Goal: Transaction & Acquisition: Purchase product/service

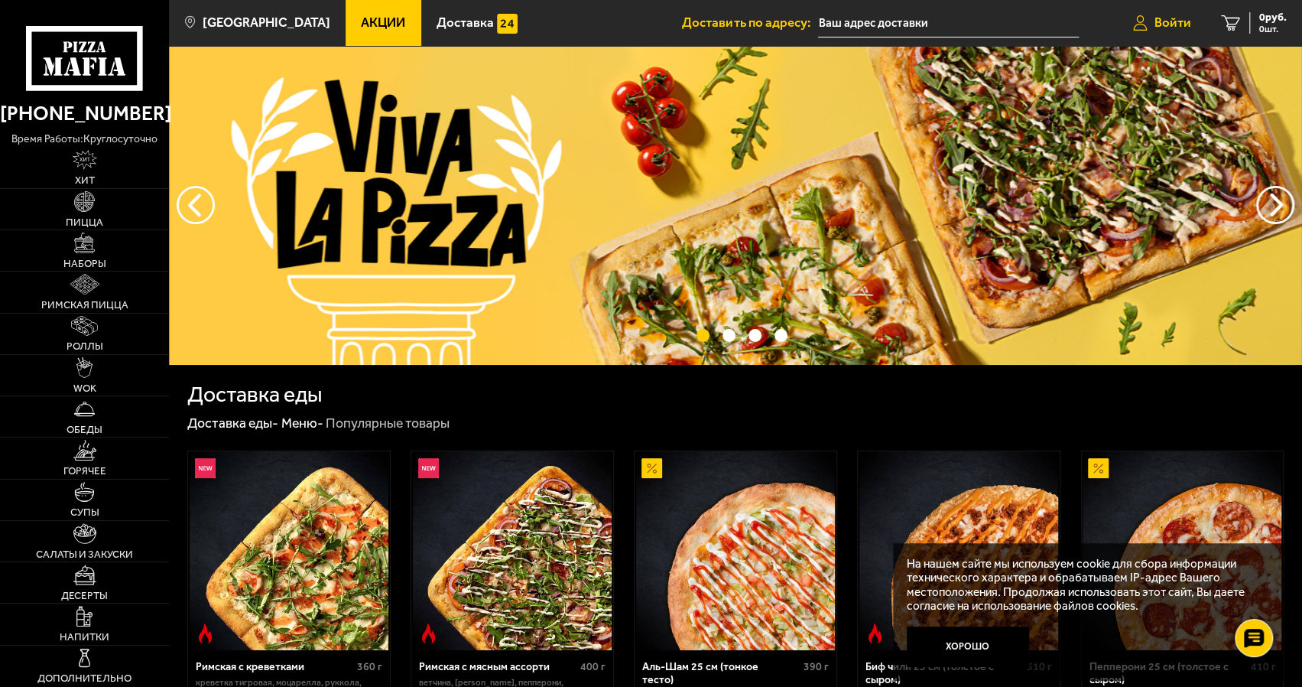
click at [1162, 25] on span "Войти" at bounding box center [1173, 22] width 37 height 13
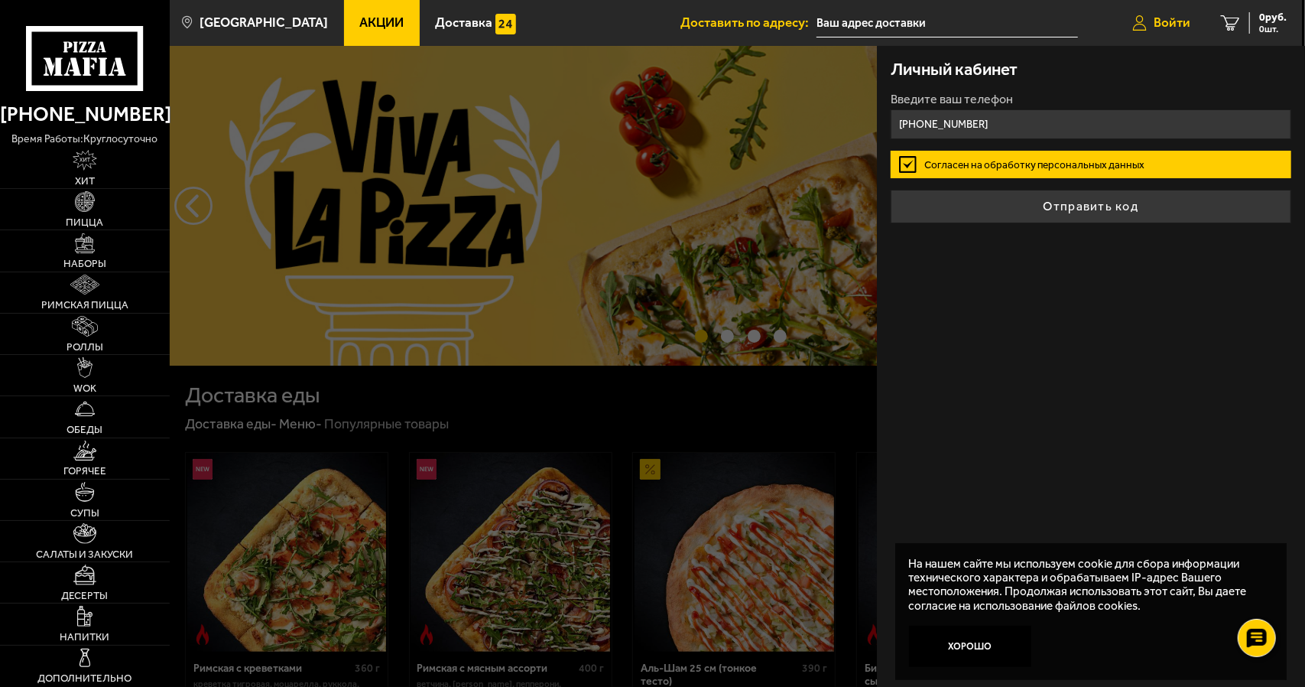
type input "[PHONE_NUMBER]"
click at [891, 190] on button "Отправить код" at bounding box center [1091, 207] width 401 height 34
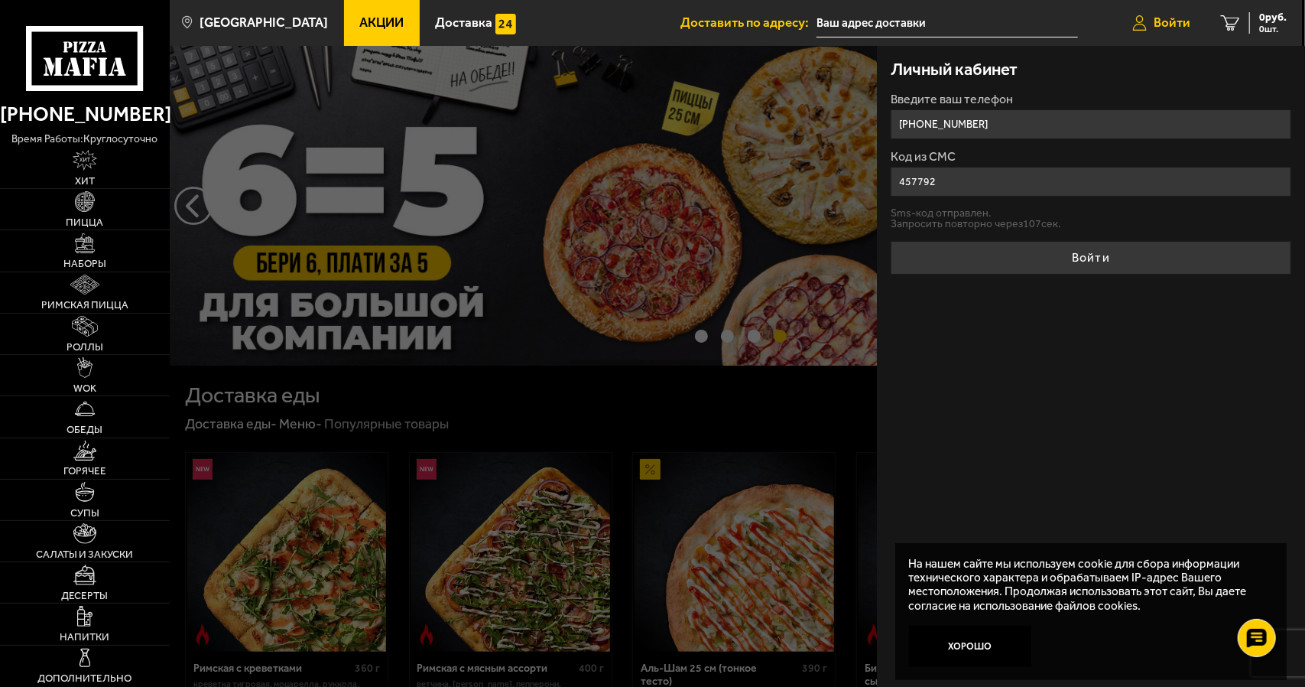
type input "457792"
click at [891, 241] on button "Войти" at bounding box center [1091, 258] width 401 height 34
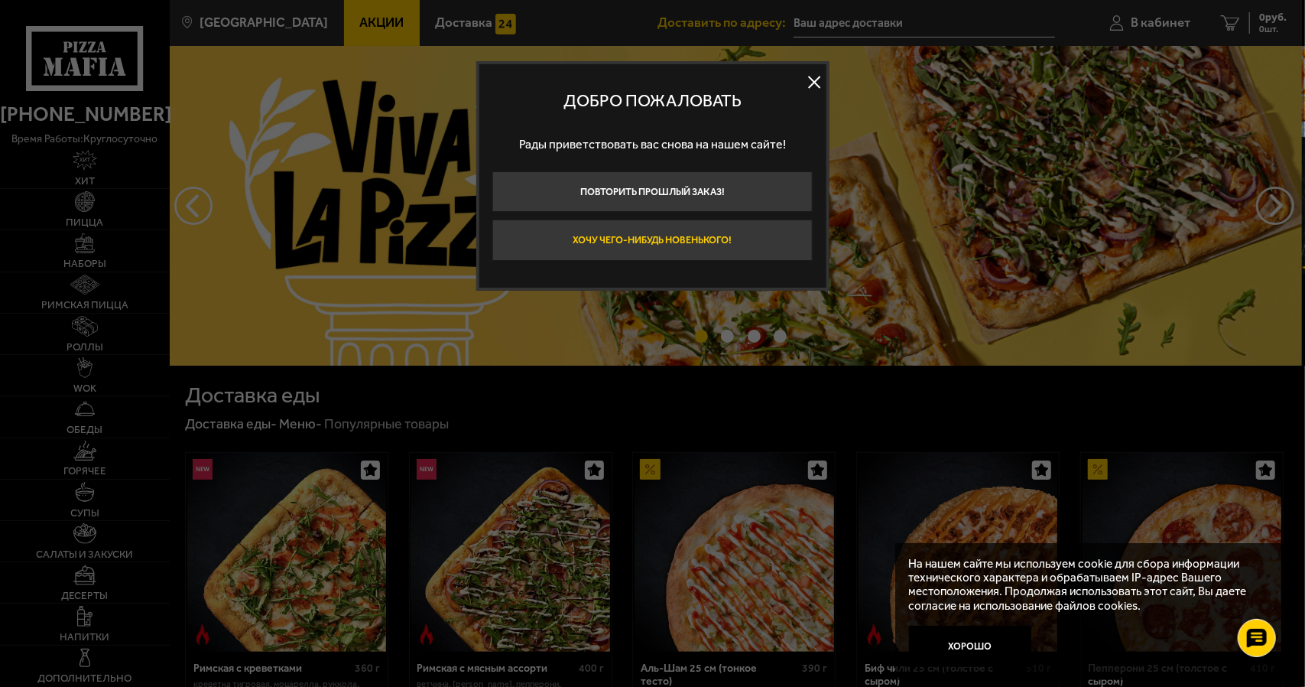
click at [694, 241] on button "Хочу чего-нибудь новенького!" at bounding box center [652, 239] width 320 height 41
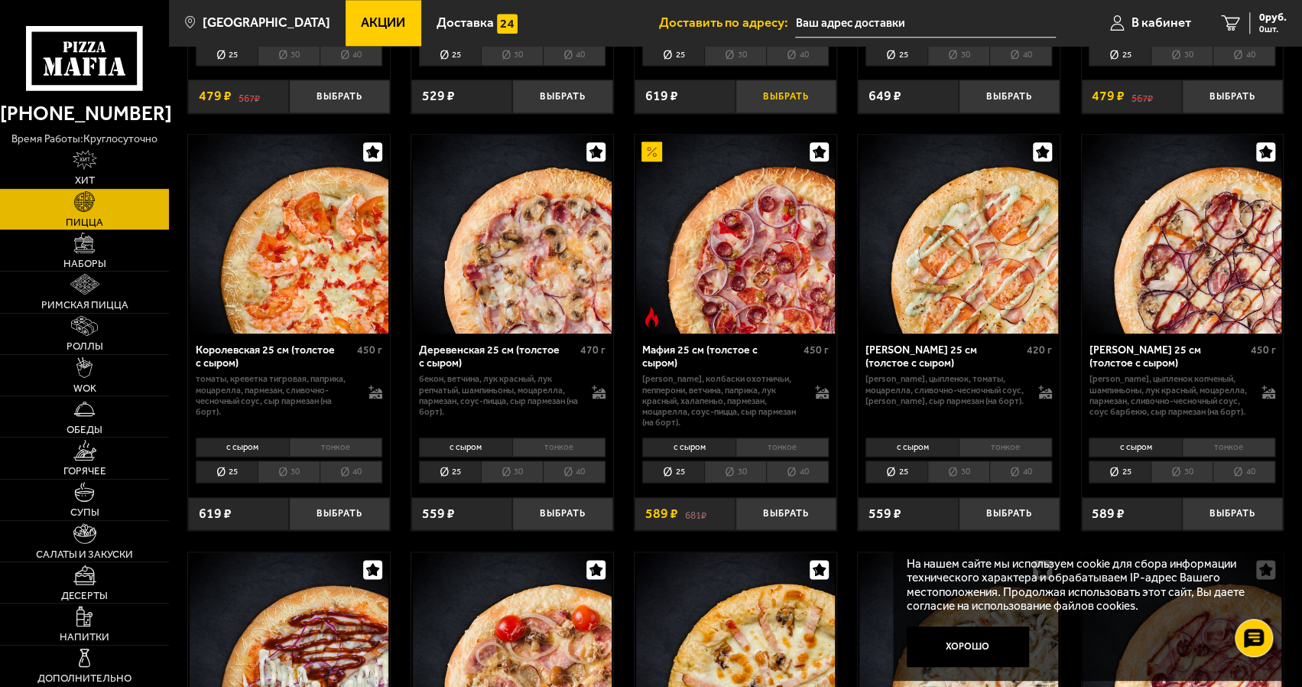
scroll to position [1325, 0]
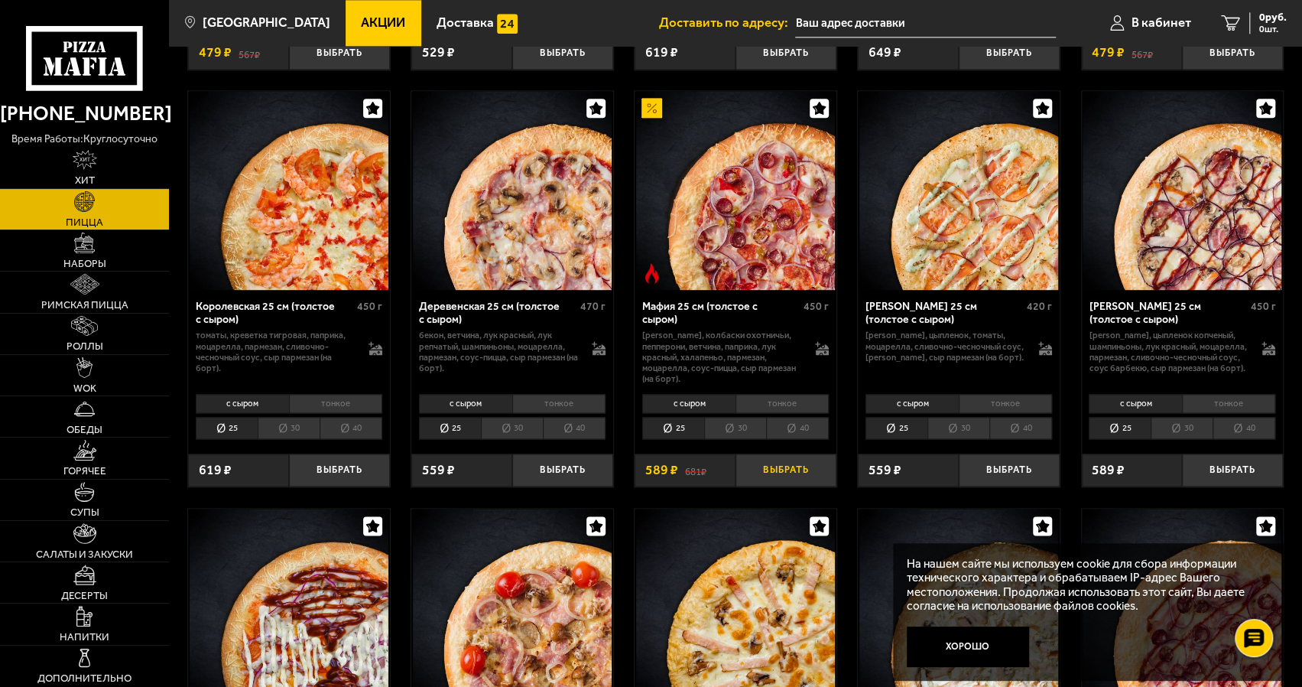
click at [789, 463] on button "Выбрать" at bounding box center [786, 469] width 101 height 33
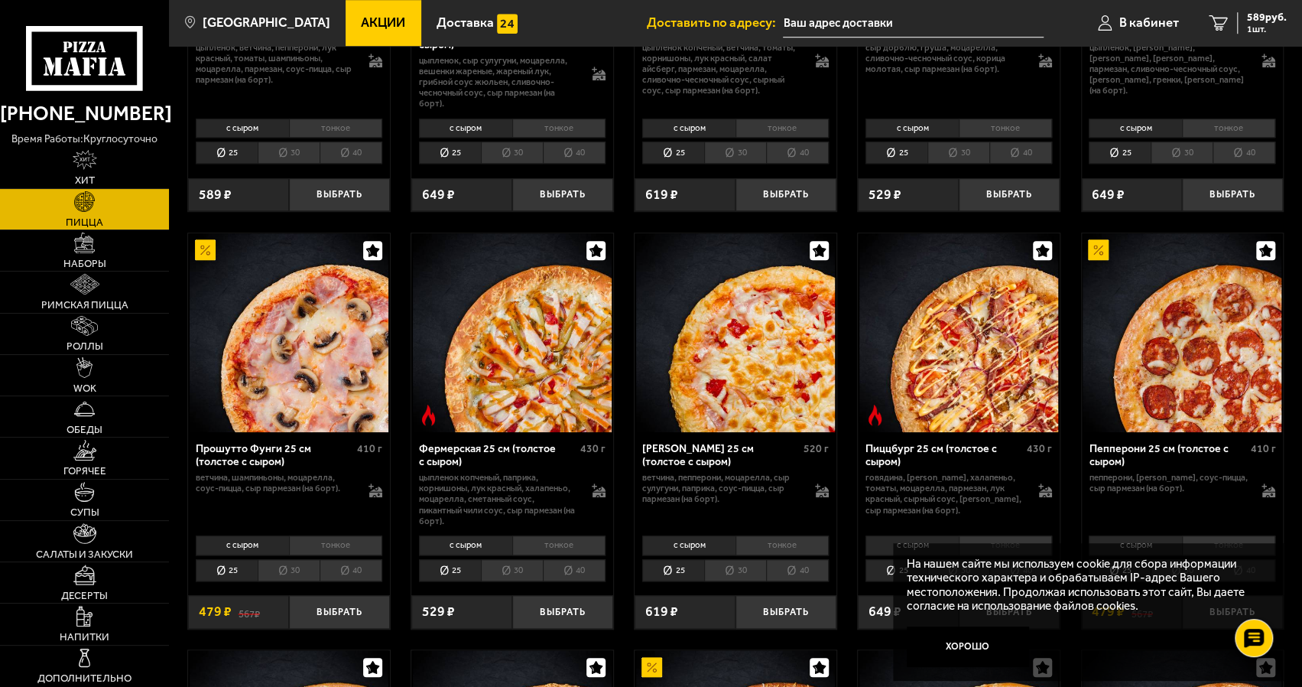
scroll to position [713, 0]
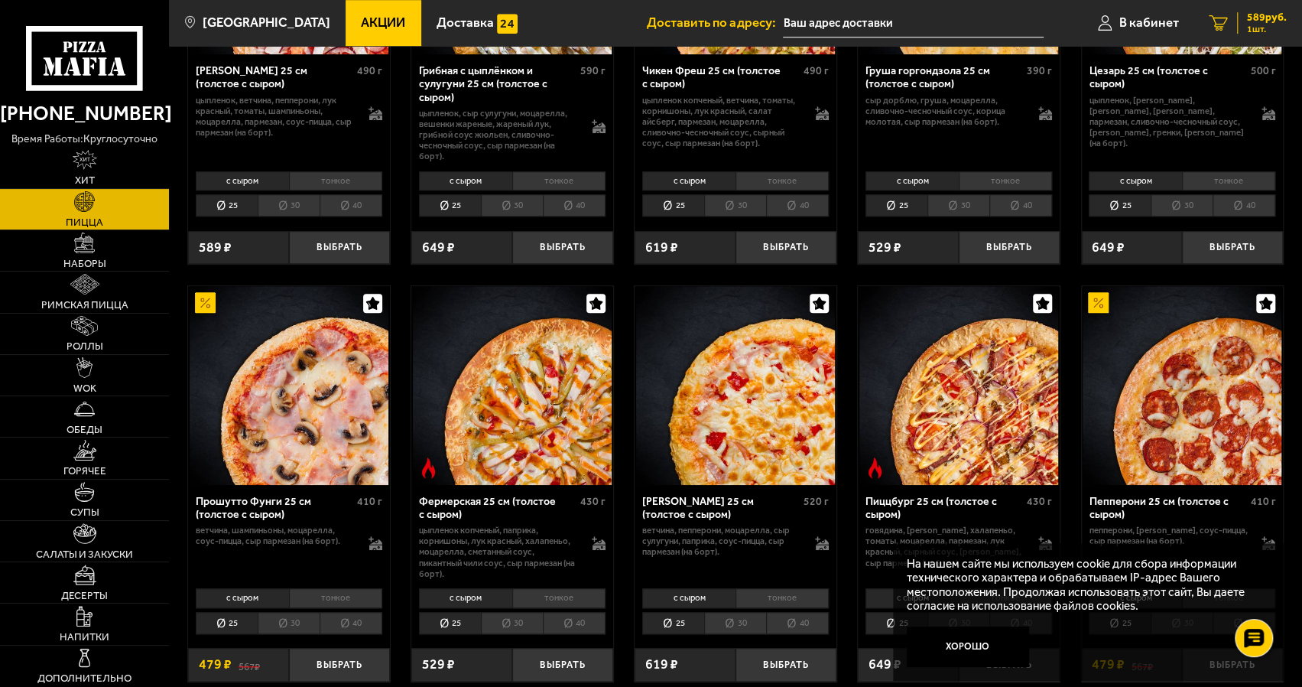
click at [1257, 28] on span "1 шт." at bounding box center [1267, 28] width 40 height 9
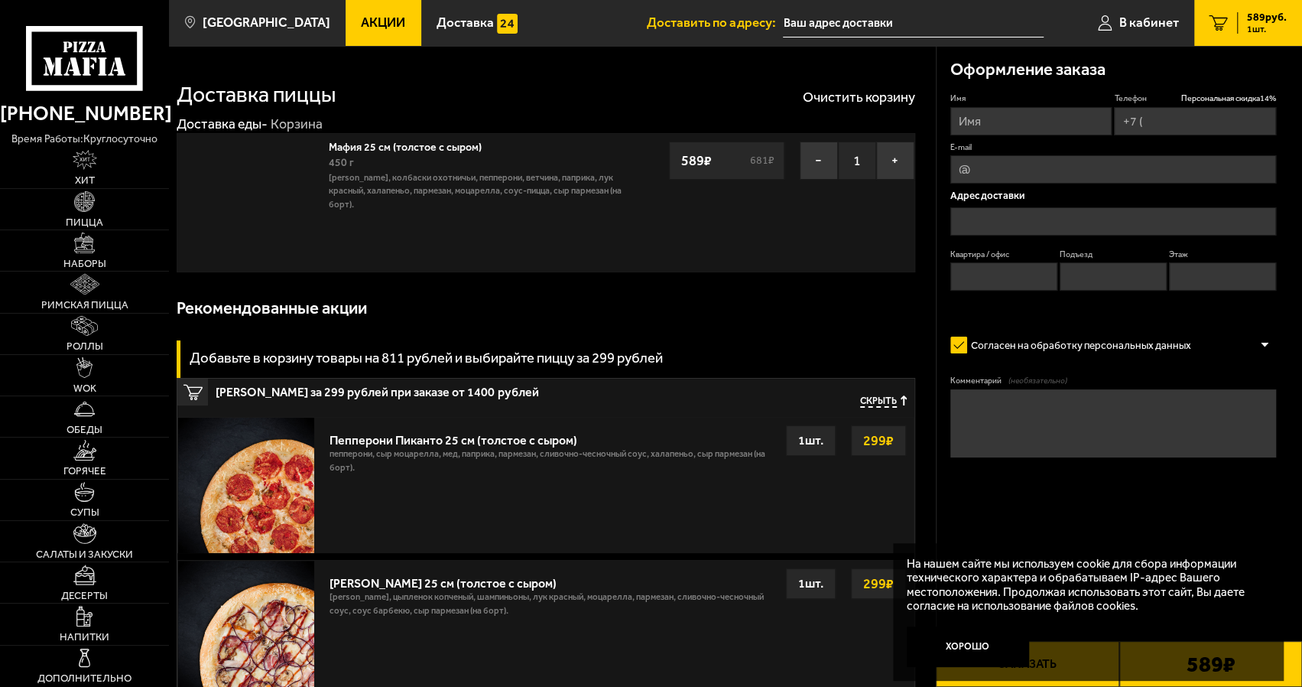
type input "[PHONE_NUMBER]"
type input "[PERSON_NAME][STREET_ADDRESS]"
type input "1428"
type input "1"
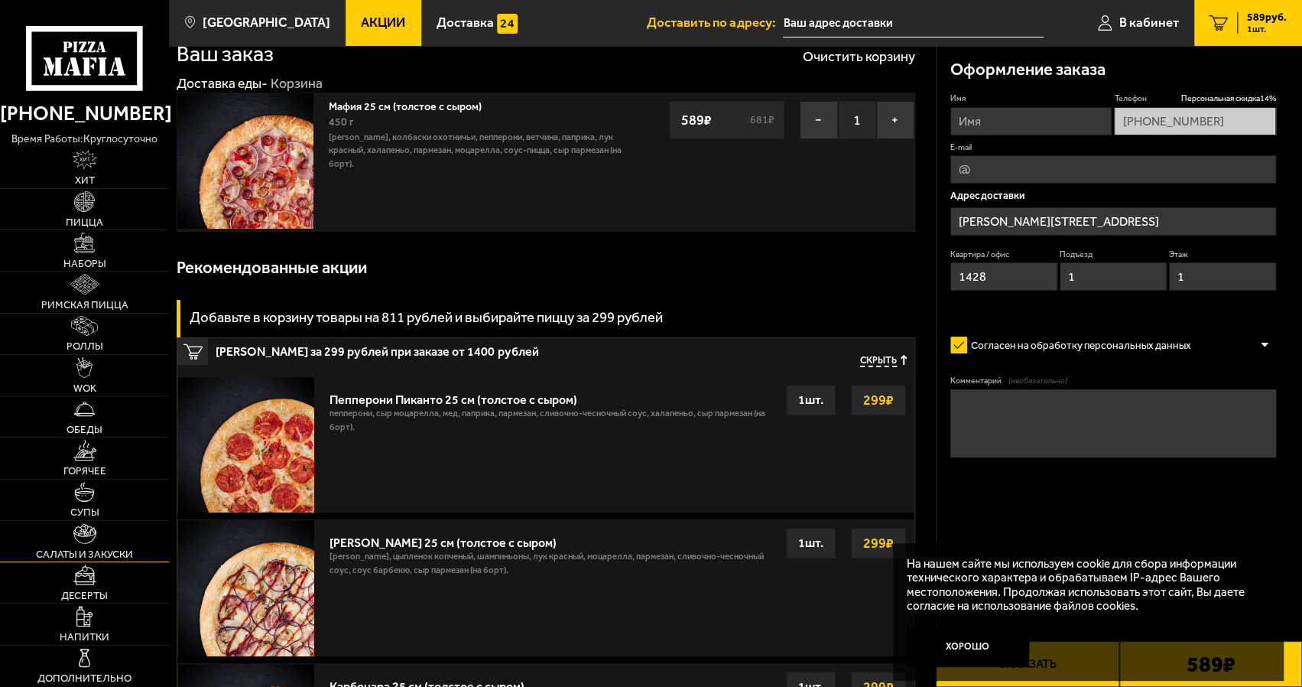
scroll to position [50, 0]
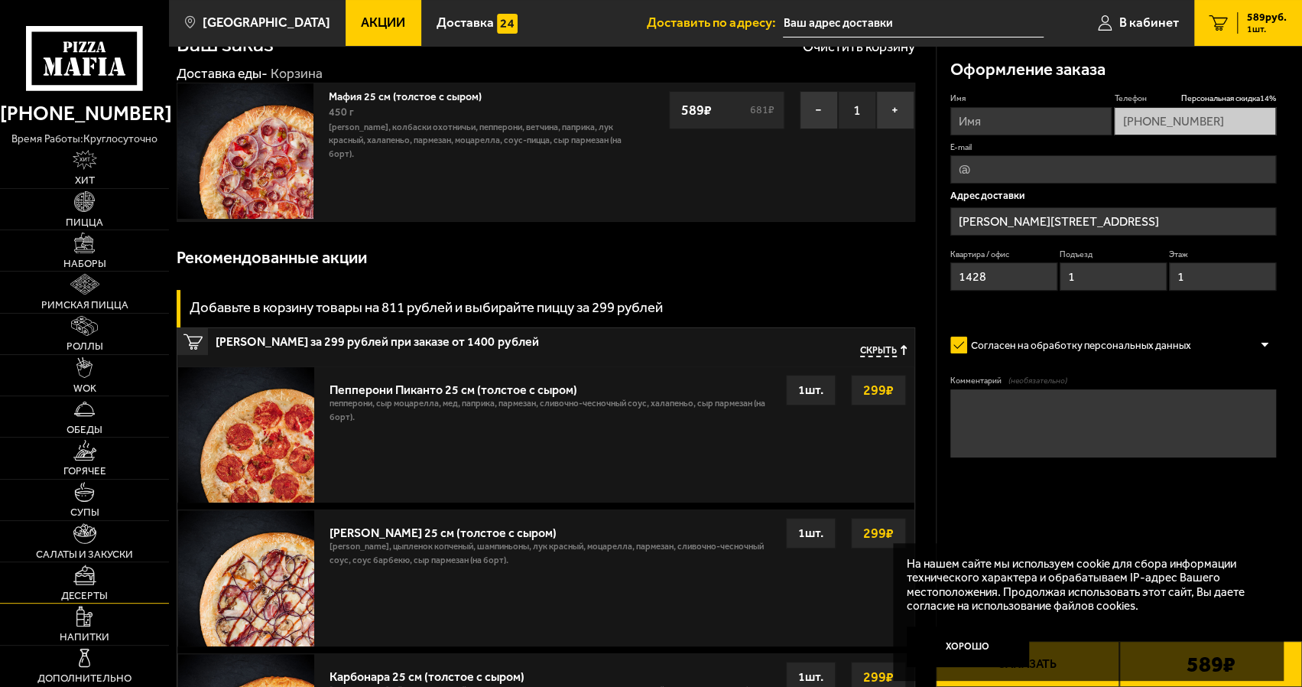
click at [90, 590] on span "Десерты" at bounding box center [84, 595] width 47 height 10
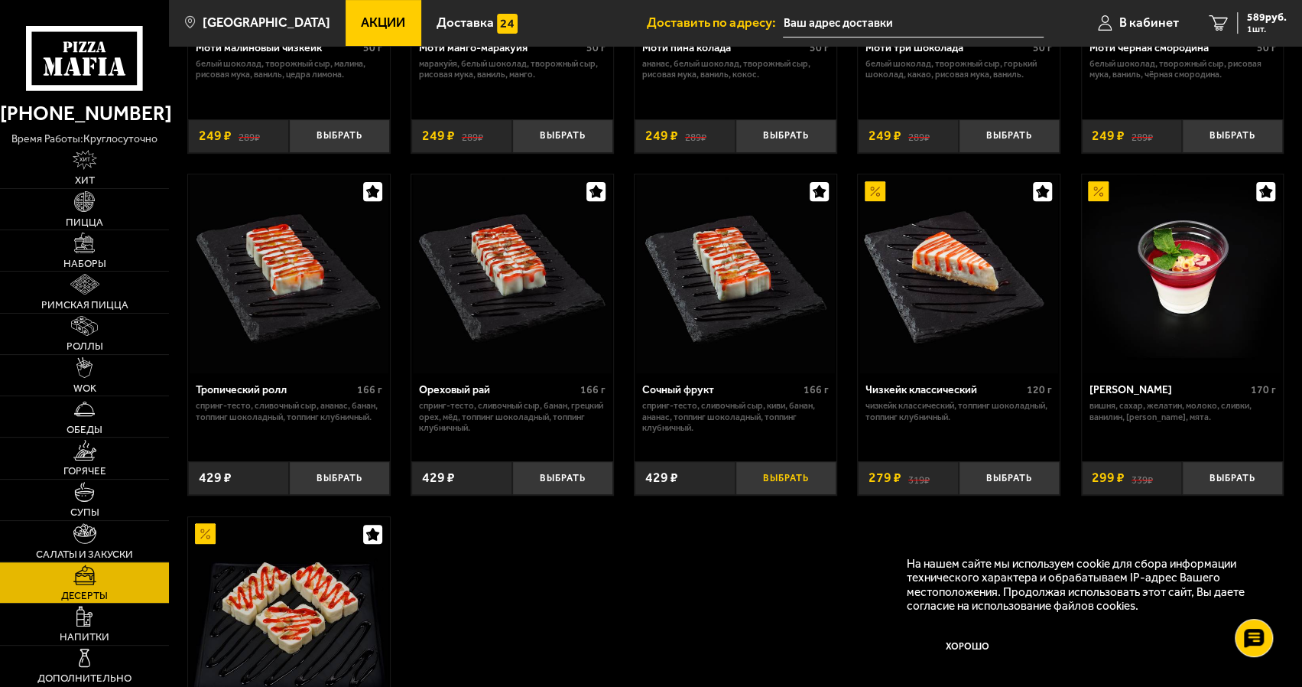
scroll to position [306, 0]
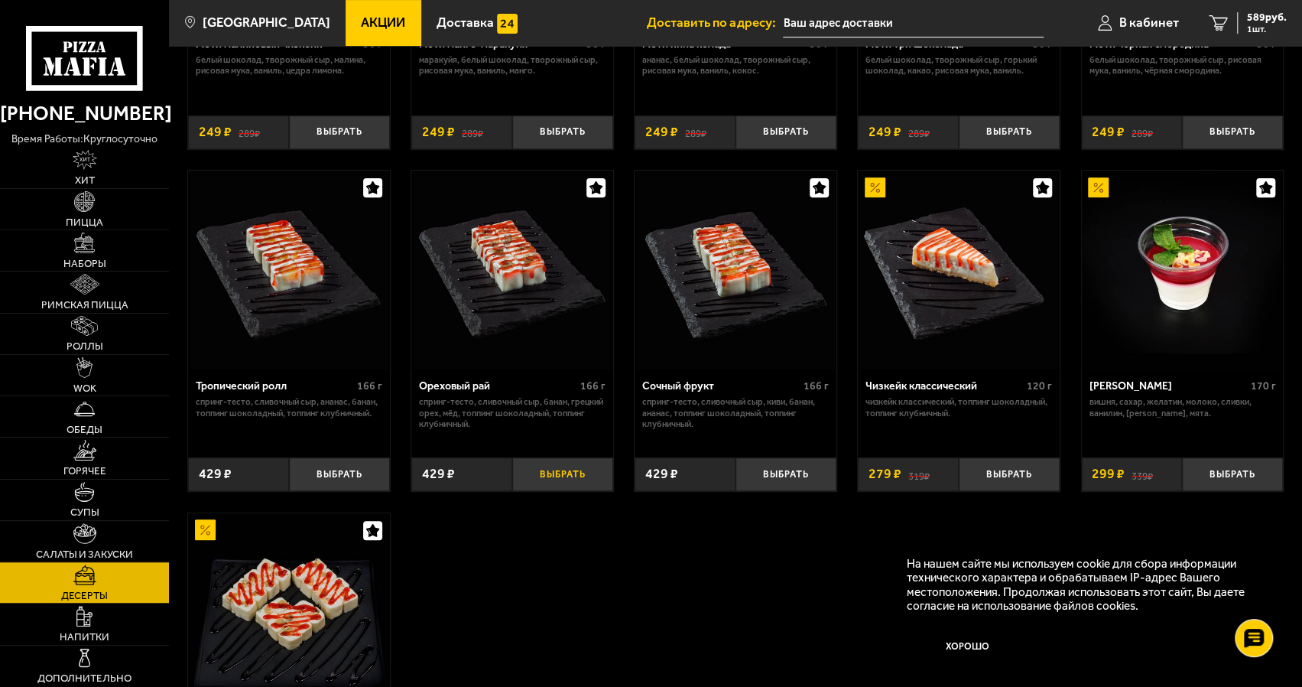
click at [563, 473] on button "Выбрать" at bounding box center [562, 473] width 101 height 33
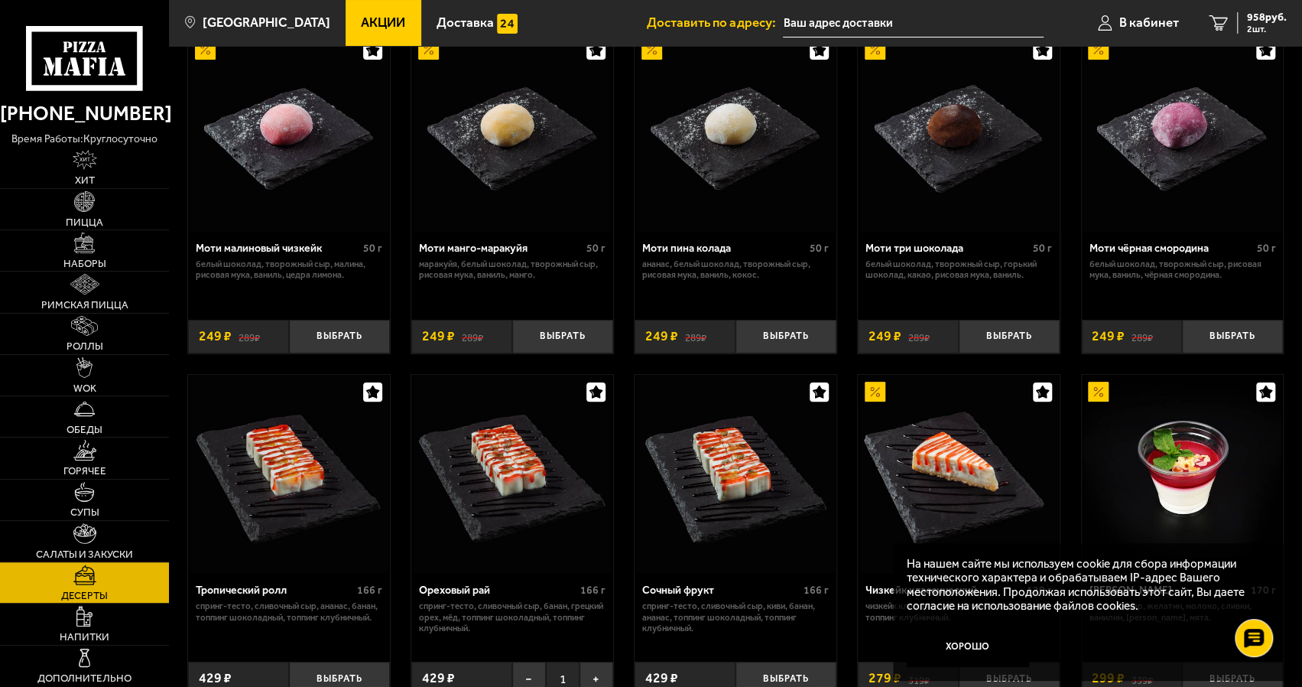
scroll to position [0, 0]
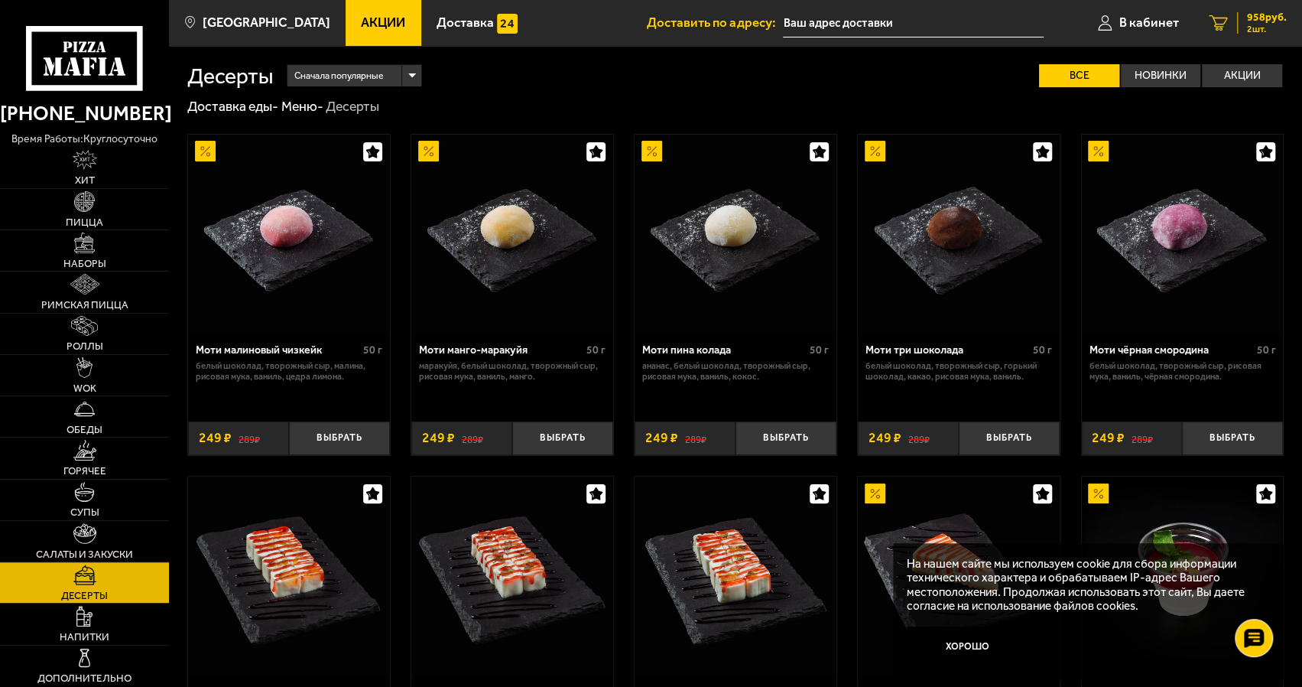
click at [1257, 33] on span "2 шт." at bounding box center [1267, 28] width 40 height 9
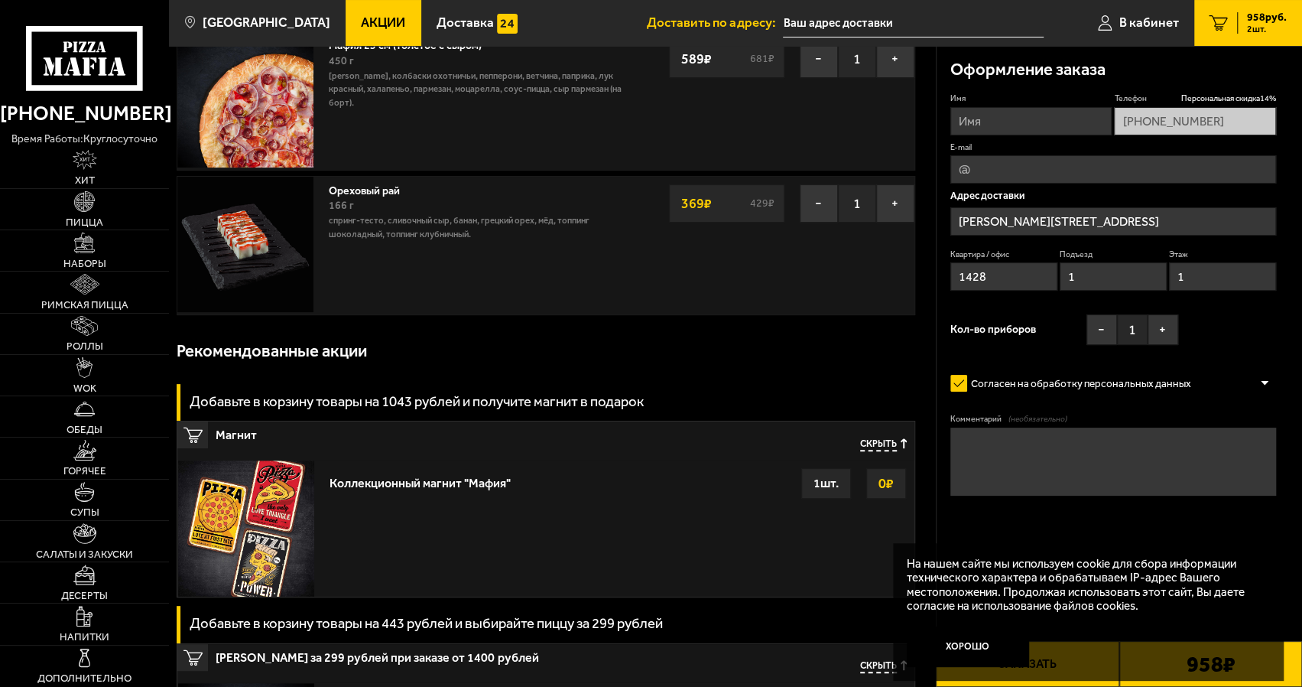
scroll to position [153, 0]
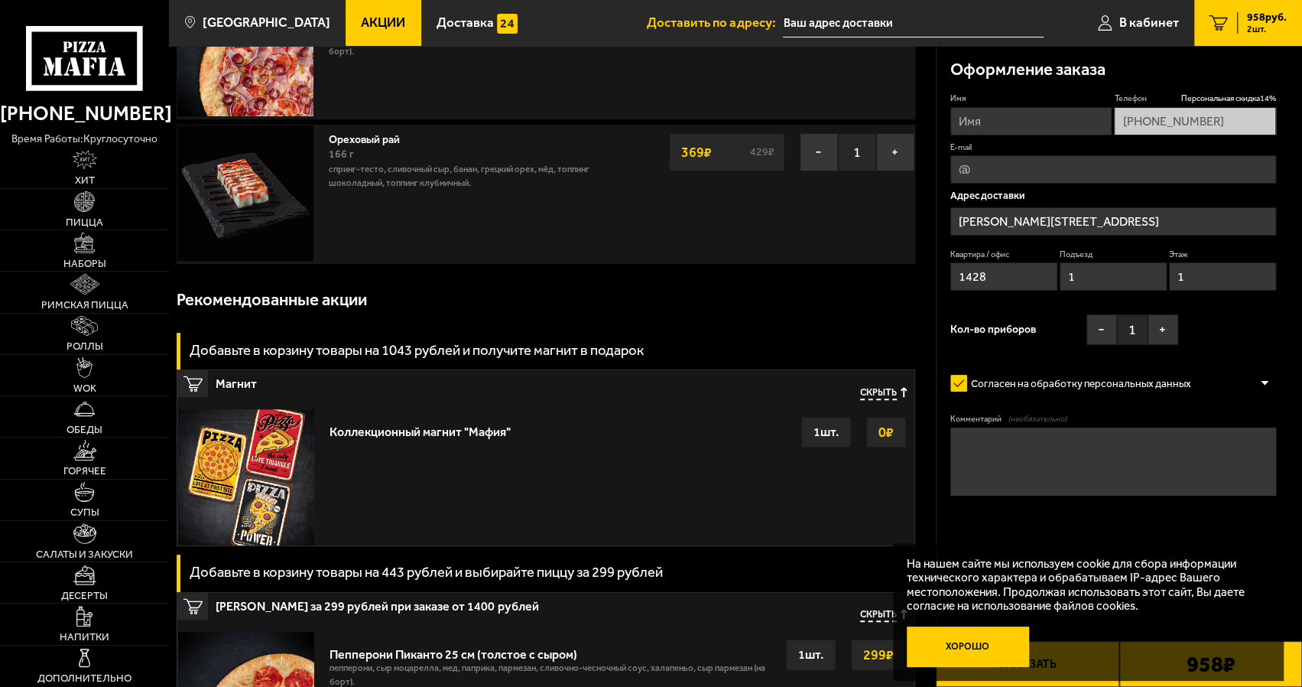
click at [992, 644] on button "Хорошо" at bounding box center [968, 646] width 122 height 41
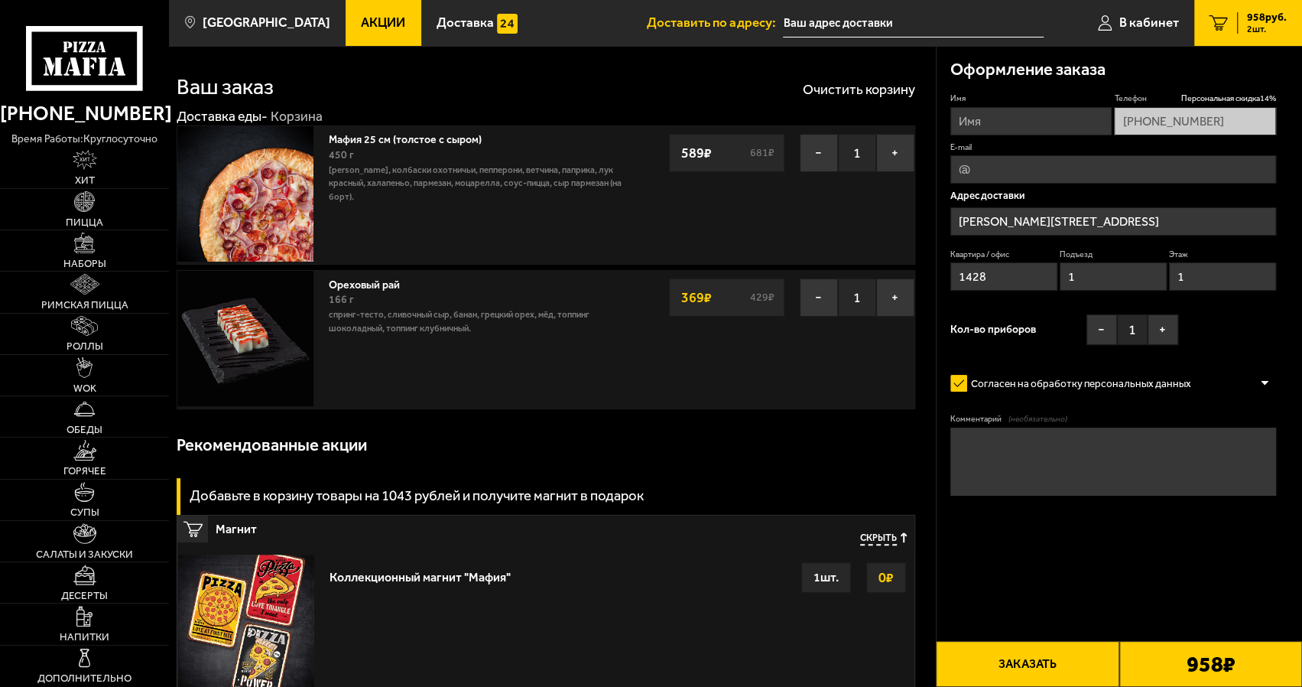
scroll to position [0, 0]
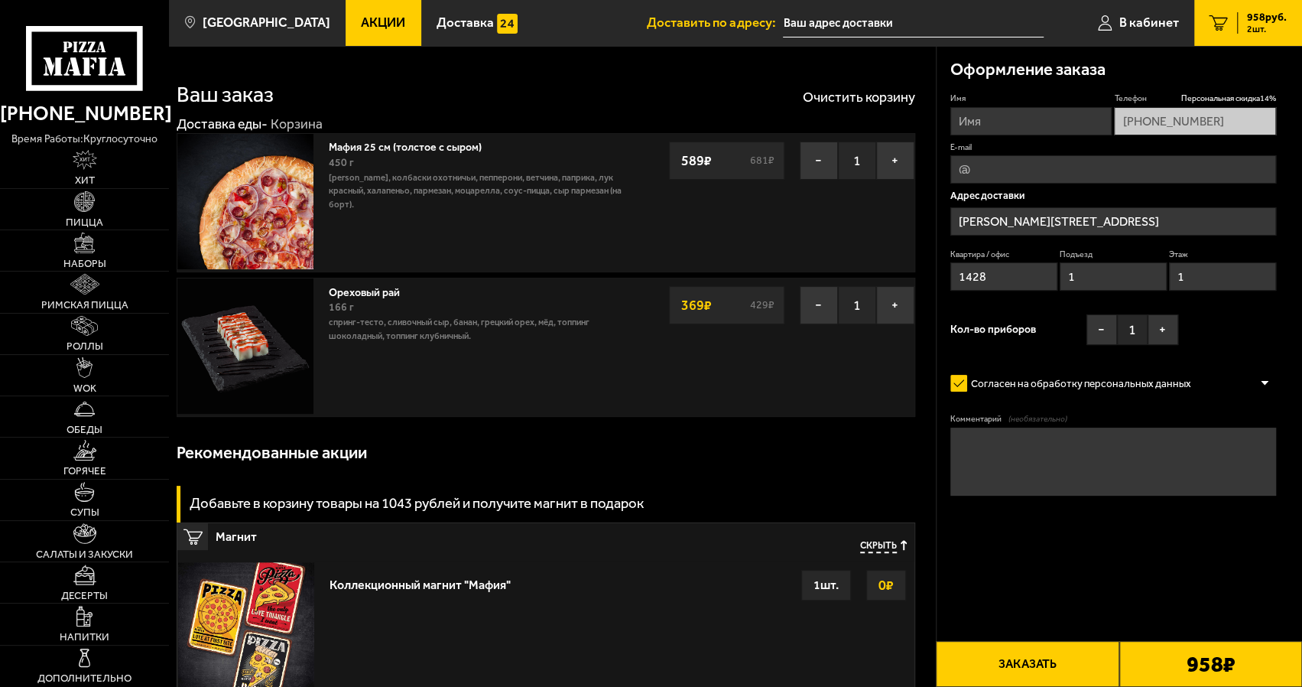
click at [1040, 664] on button "Заказать" at bounding box center [1027, 664] width 183 height 46
click at [1029, 663] on button "Заказать" at bounding box center [1027, 664] width 183 height 46
click at [1055, 125] on input "Имя" at bounding box center [1030, 121] width 161 height 28
type input "[PERSON_NAME]"
click at [1088, 663] on button "Заказать" at bounding box center [1027, 664] width 183 height 46
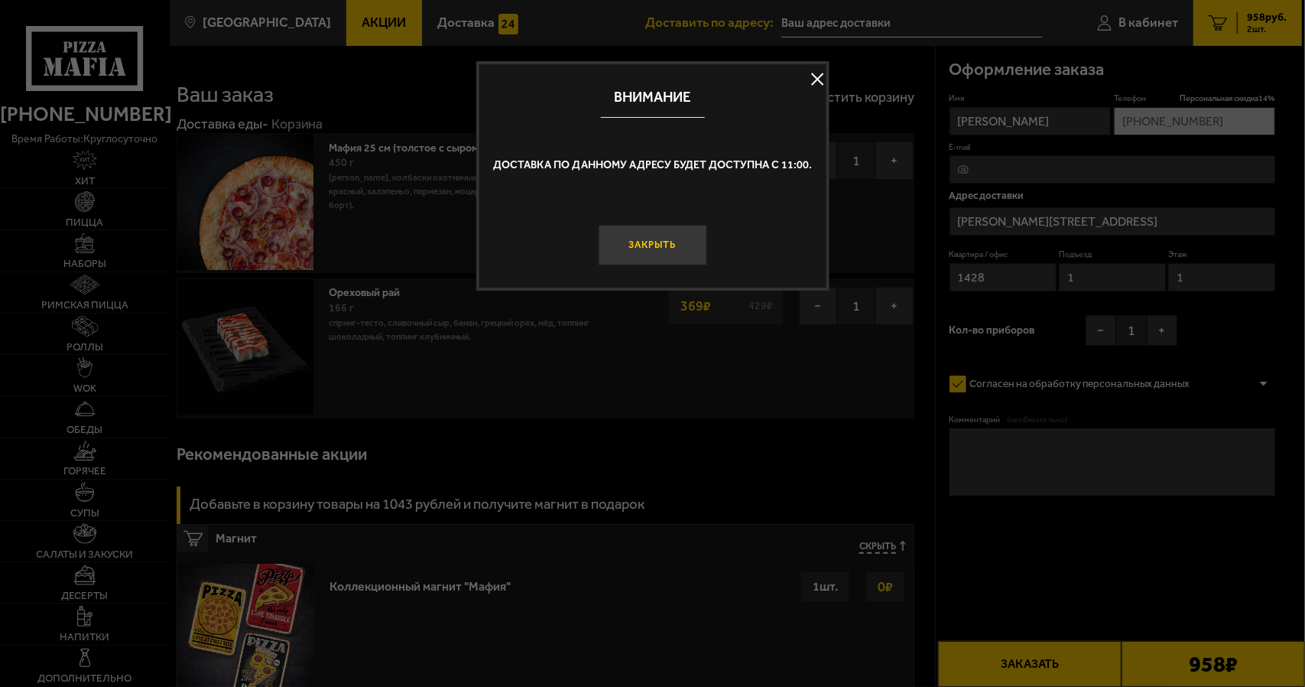
click at [668, 254] on button "Закрыть" at bounding box center [652, 245] width 109 height 41
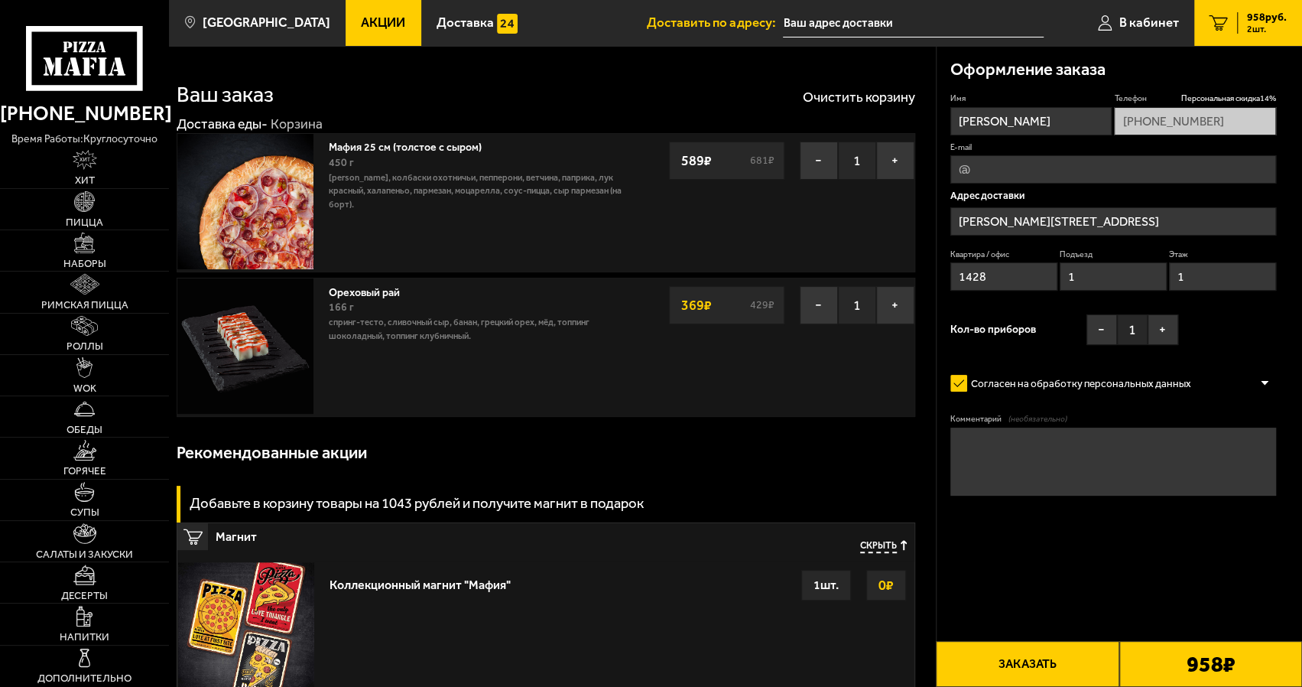
click at [1024, 665] on button "Заказать" at bounding box center [1027, 664] width 183 height 46
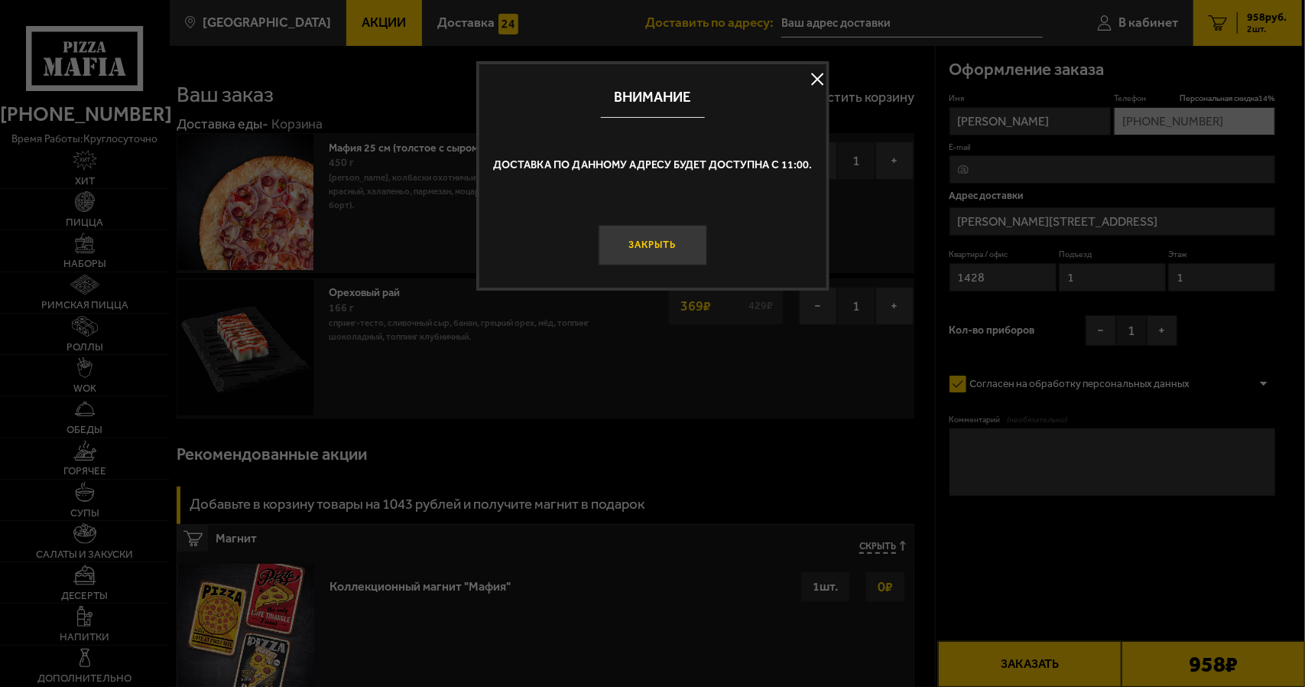
click at [667, 256] on button "Закрыть" at bounding box center [652, 245] width 109 height 41
